Goal: Communication & Community: Answer question/provide support

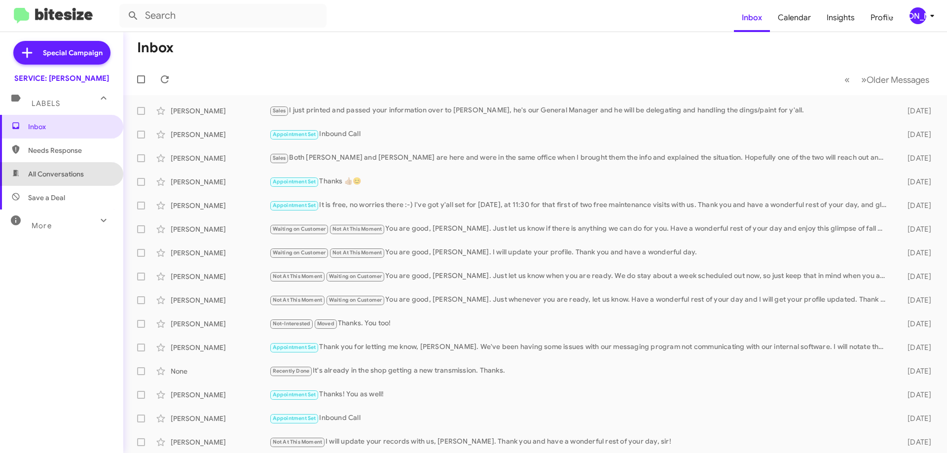
click at [78, 178] on span "All Conversations" at bounding box center [56, 174] width 56 height 10
type input "in:all-conversations"
click at [423, 111] on div "Sales I just printed and passed your information over to [PERSON_NAME], he's ou…" at bounding box center [584, 110] width 630 height 11
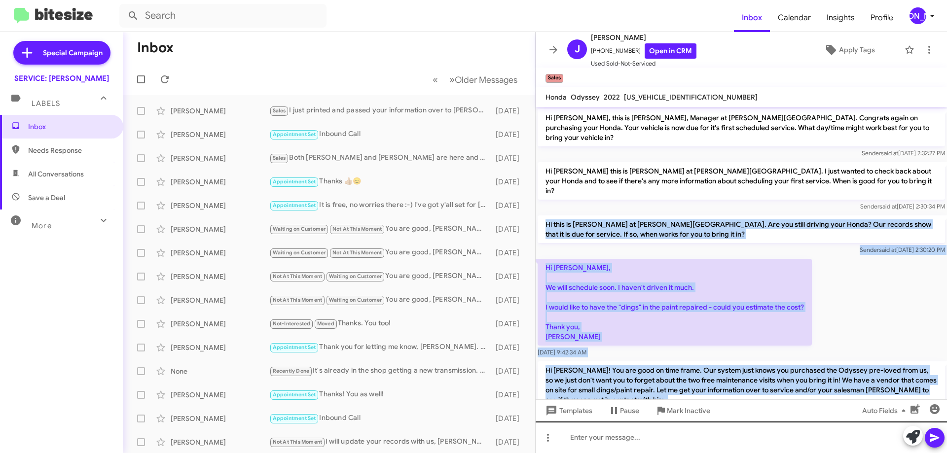
scroll to position [257, 0]
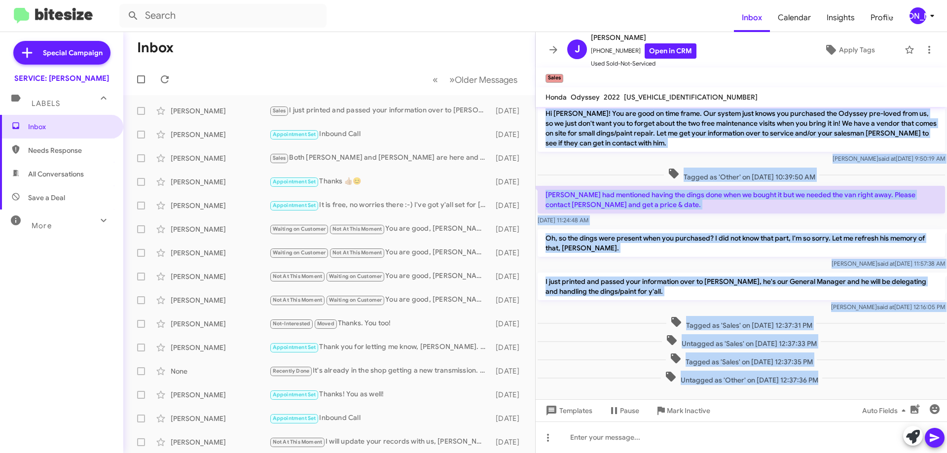
drag, startPoint x: 545, startPoint y: 204, endPoint x: 946, endPoint y: 289, distance: 409.5
click at [946, 289] on cdk-virtual-scroll-viewport "Hi John, this is Jennifer Adams, Manager at Don Ledford Auto Center. Congrats a…" at bounding box center [741, 253] width 411 height 293
click at [754, 259] on div "Jennifer said at Aug 27, 2025, 11:57:38 AM" at bounding box center [741, 264] width 407 height 10
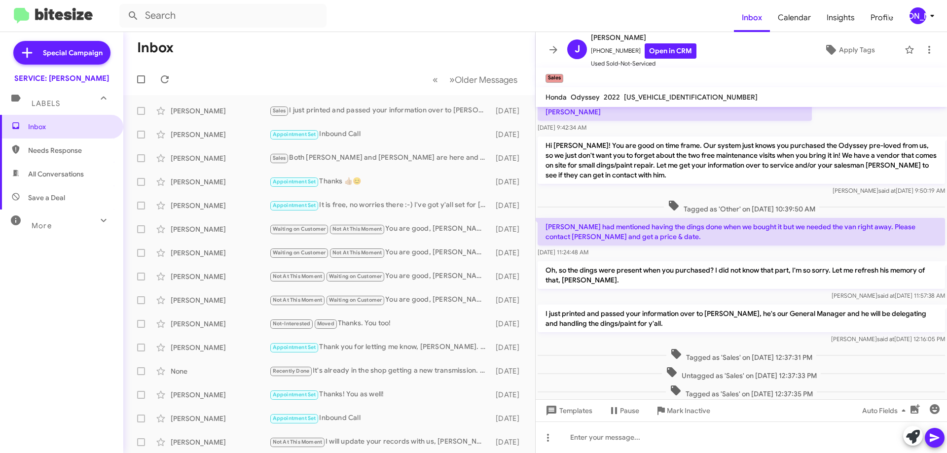
scroll to position [208, 0]
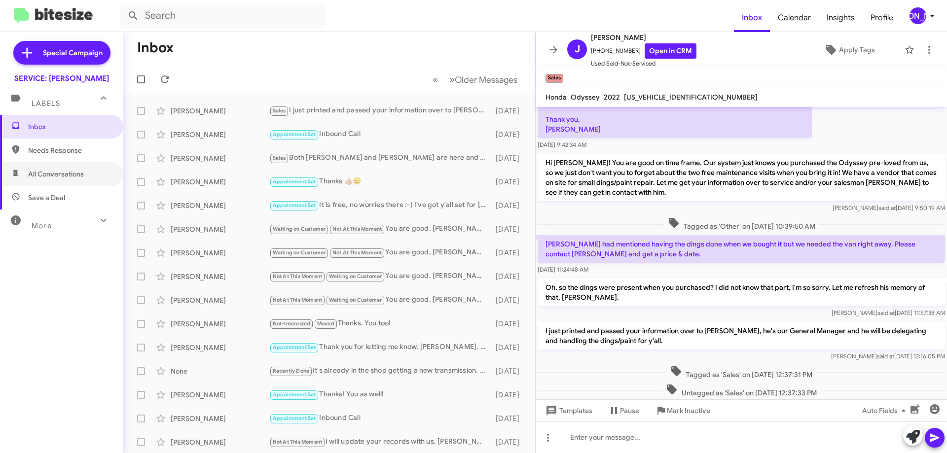
click at [67, 171] on span "All Conversations" at bounding box center [56, 174] width 56 height 10
type input "in:all-conversations"
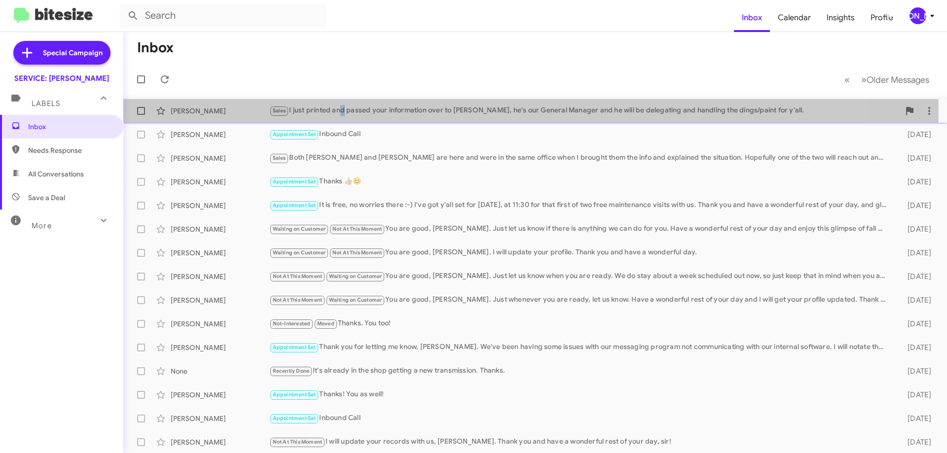
click at [340, 112] on div "Sales I just printed and passed your information over to [PERSON_NAME], he's ou…" at bounding box center [584, 110] width 630 height 11
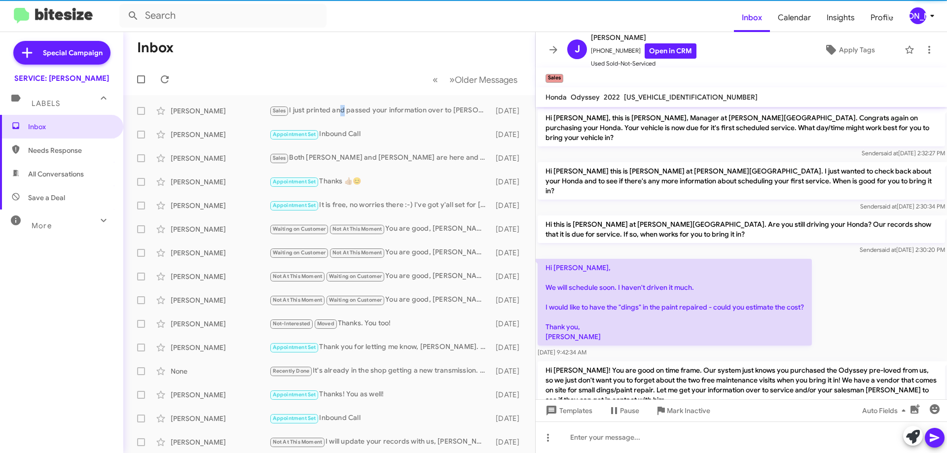
scroll to position [237, 0]
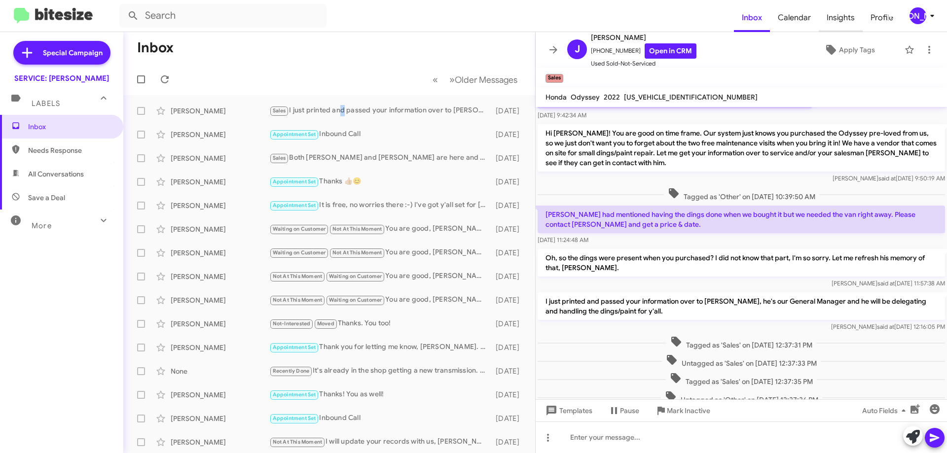
click at [861, 29] on span "Insights" at bounding box center [841, 17] width 44 height 29
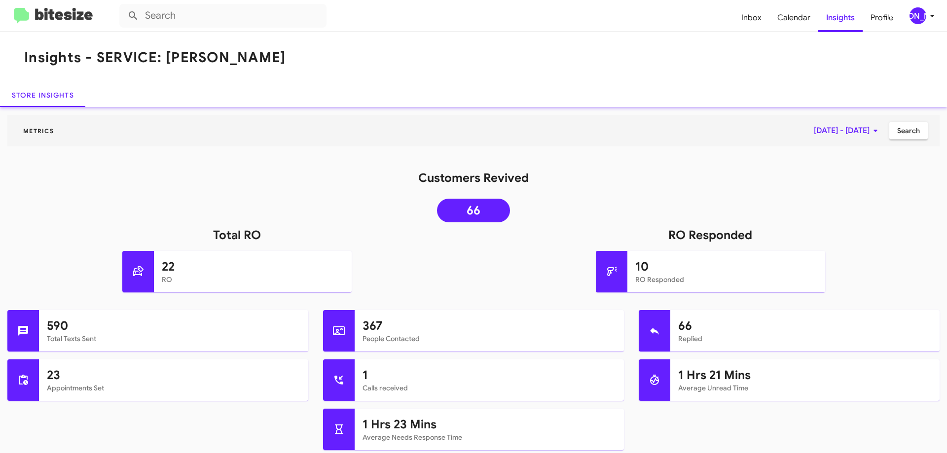
drag, startPoint x: 150, startPoint y: 64, endPoint x: 162, endPoint y: 67, distance: 11.7
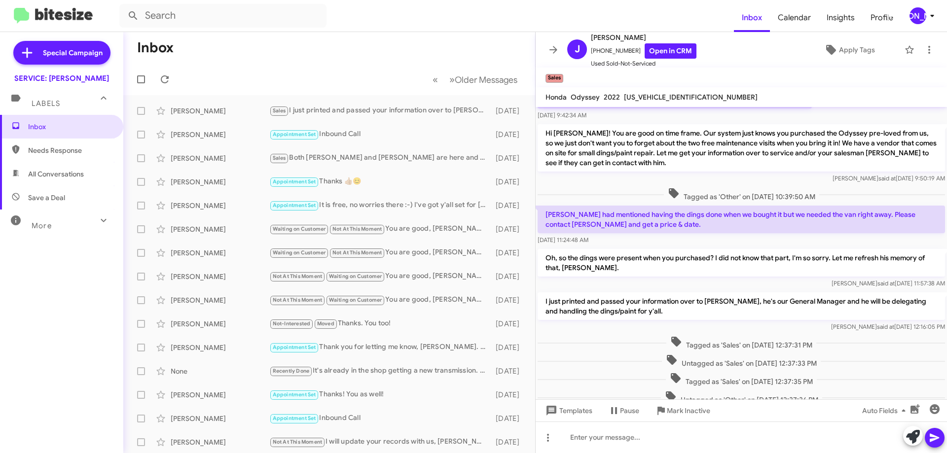
scroll to position [257, 0]
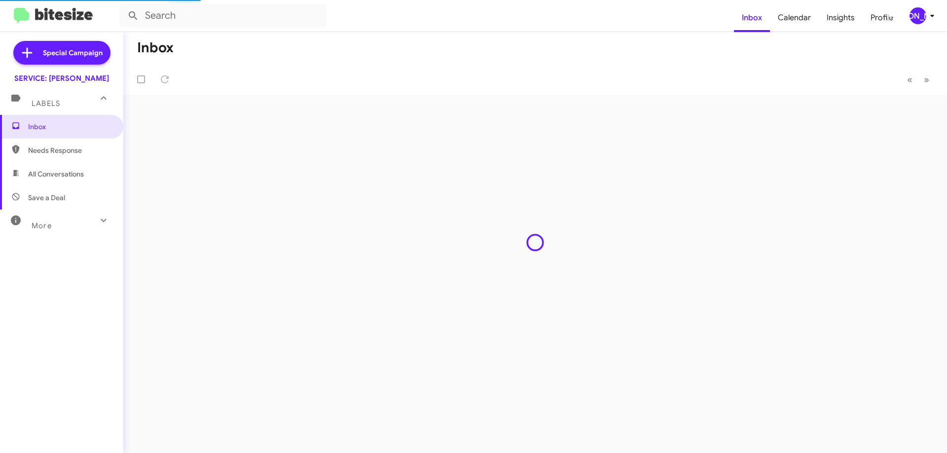
click at [74, 171] on span "All Conversations" at bounding box center [56, 174] width 56 height 10
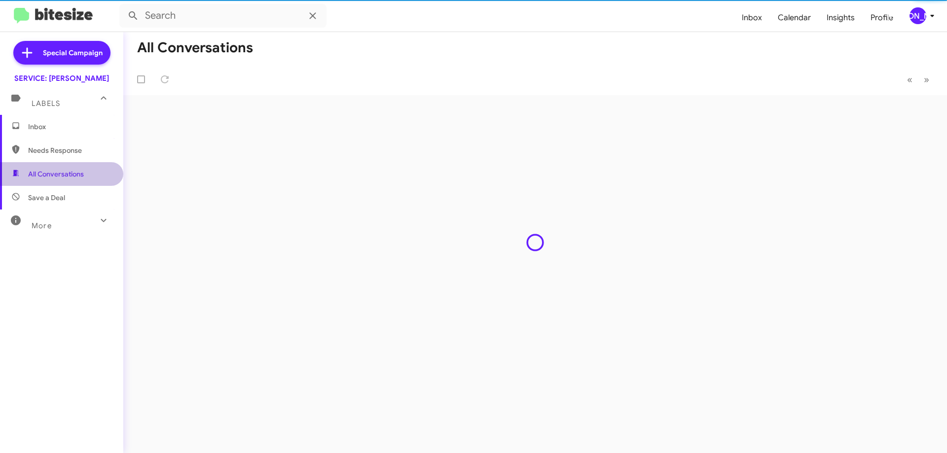
type input "in:all-conversations"
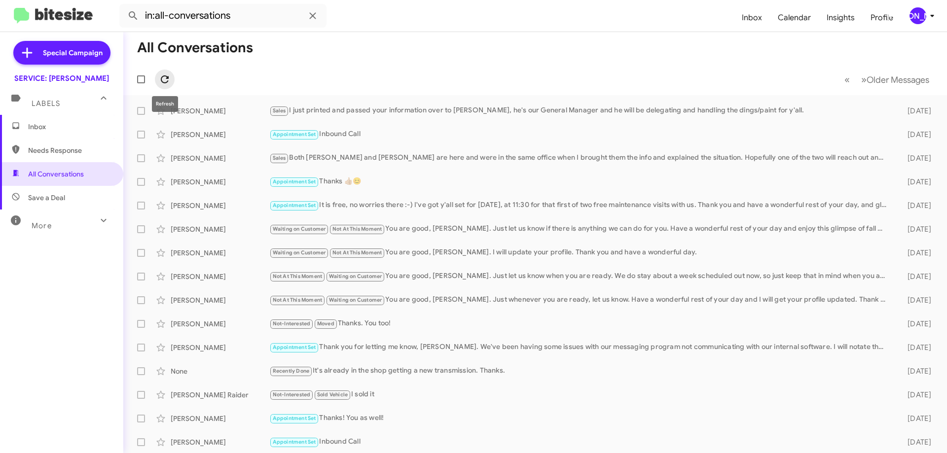
click at [170, 73] on button at bounding box center [165, 80] width 20 height 20
click at [36, 132] on span "Inbox" at bounding box center [61, 127] width 123 height 24
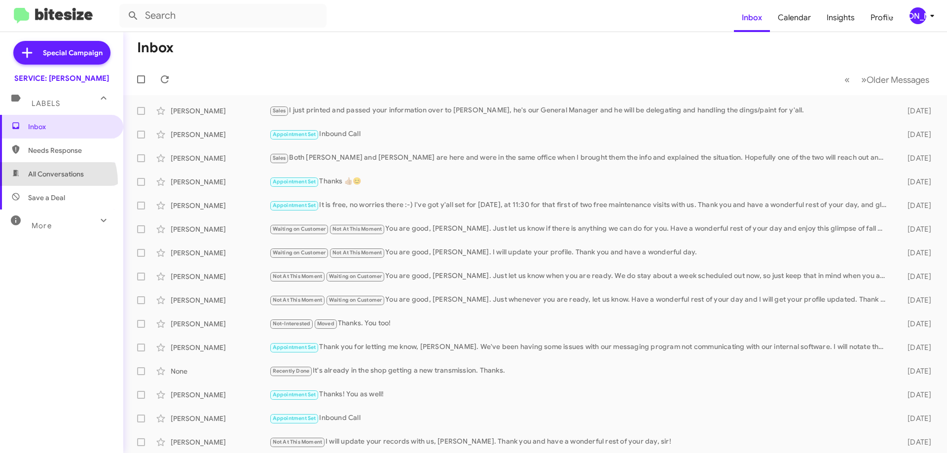
click at [44, 183] on span "All Conversations" at bounding box center [61, 174] width 123 height 24
type input "in:all-conversations"
click at [48, 177] on span "All Conversations" at bounding box center [56, 174] width 56 height 10
type input "in:all-conversations"
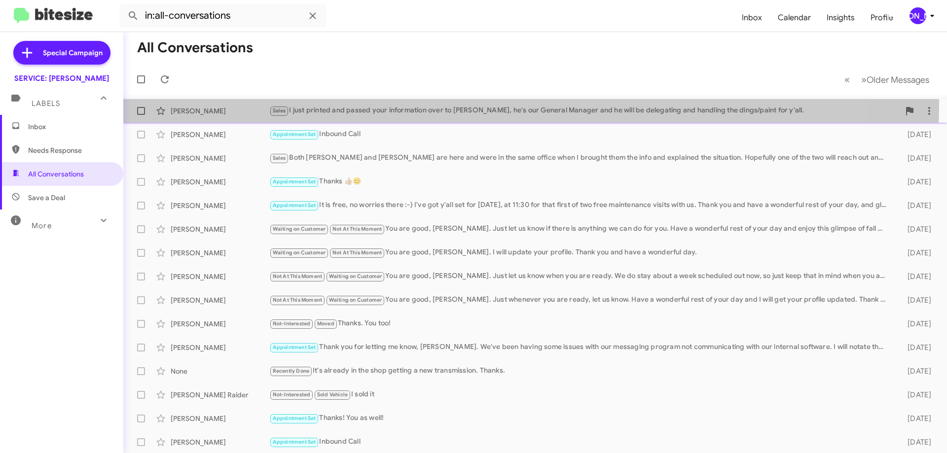
drag, startPoint x: 464, startPoint y: 105, endPoint x: 486, endPoint y: 101, distance: 22.1
click at [464, 105] on div "Sales I just printed and passed your information over to [PERSON_NAME], he's ou…" at bounding box center [584, 110] width 630 height 11
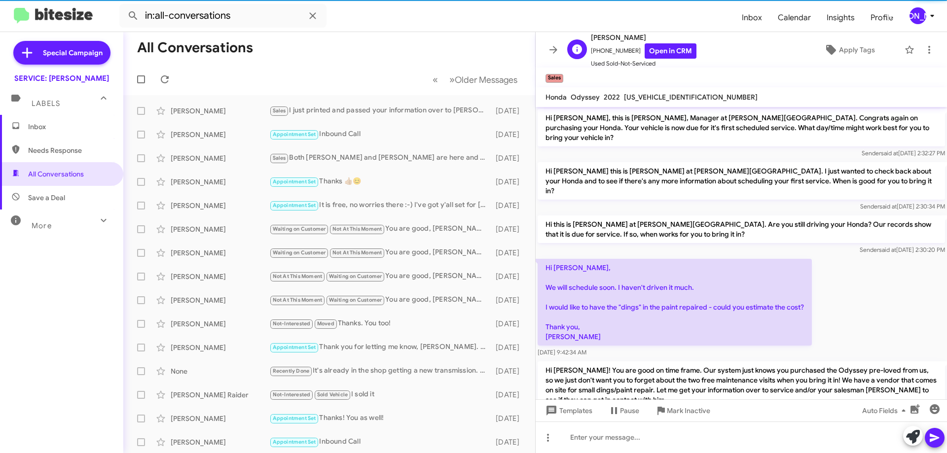
scroll to position [257, 0]
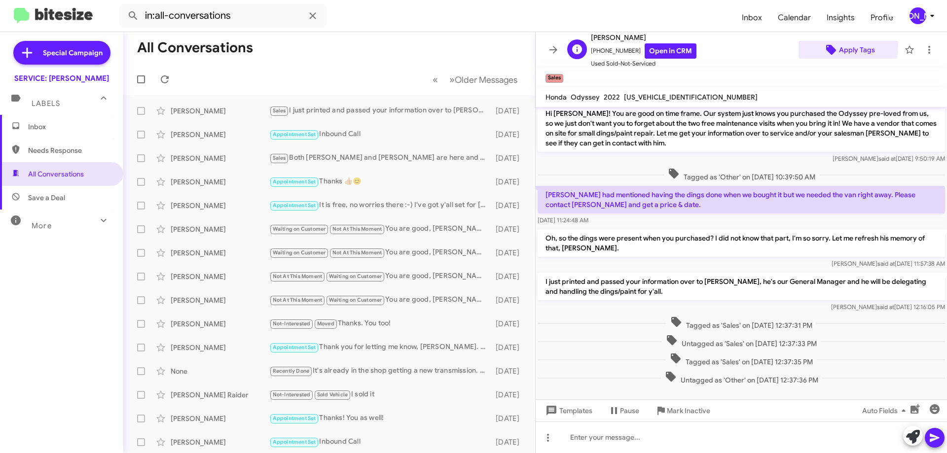
click at [826, 46] on icon at bounding box center [831, 50] width 10 height 10
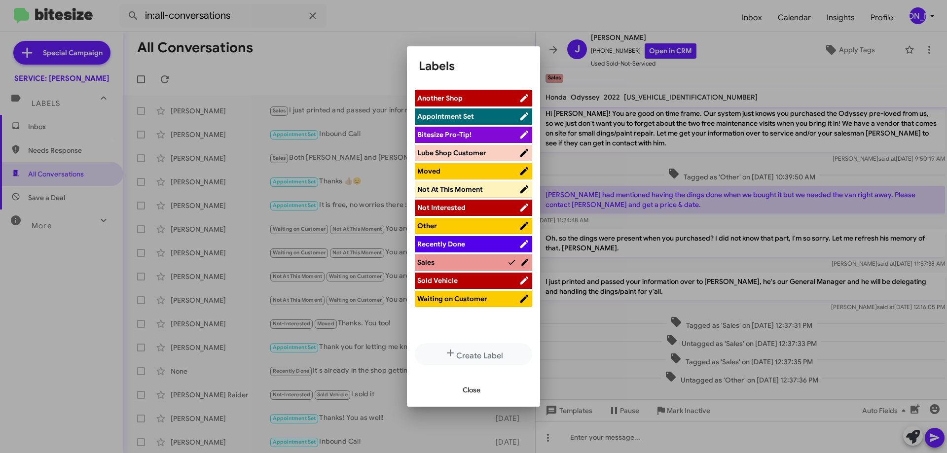
click at [443, 119] on span "Appointment Set" at bounding box center [445, 116] width 57 height 9
click at [474, 390] on span "Close" at bounding box center [472, 390] width 18 height 18
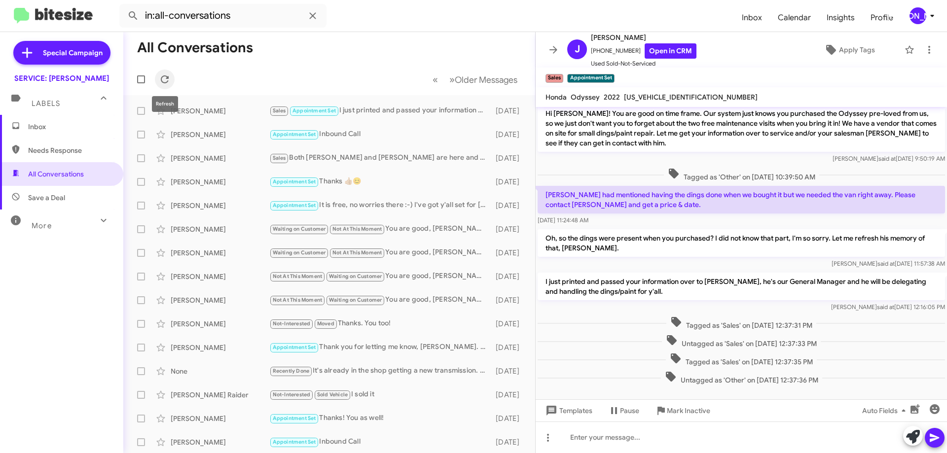
click at [165, 70] on button at bounding box center [165, 80] width 20 height 20
click at [164, 79] on icon at bounding box center [165, 80] width 12 height 12
